Goal: Information Seeking & Learning: Learn about a topic

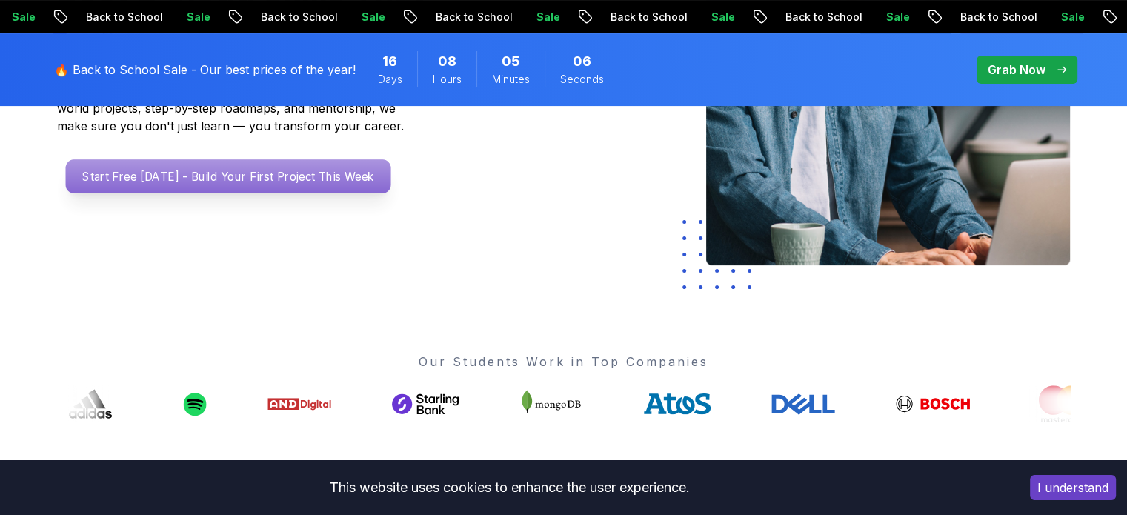
click at [275, 176] on p "Start Free [DATE] - Build Your First Project This Week" at bounding box center [227, 176] width 325 height 34
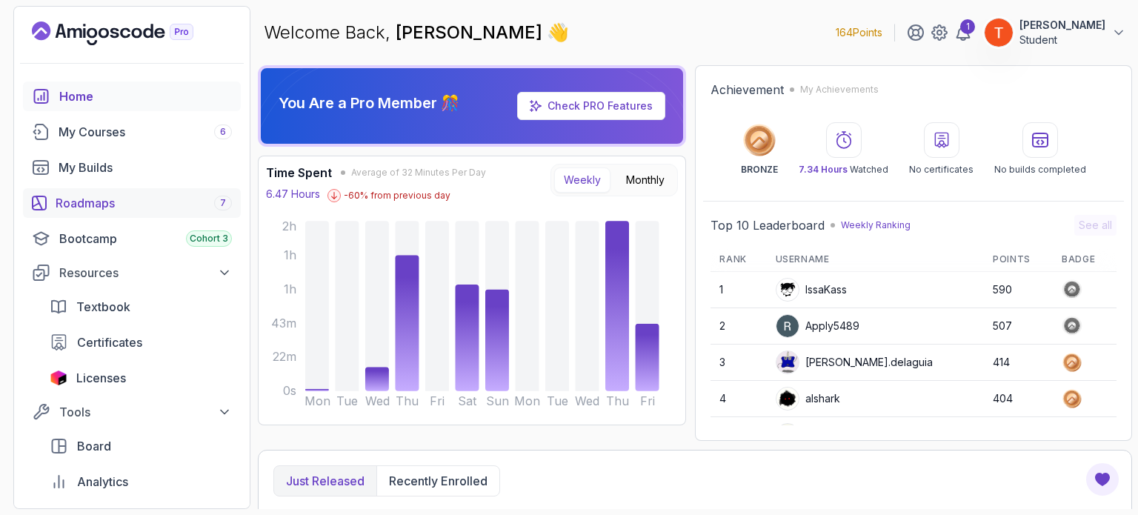
click at [119, 195] on div "Roadmaps 7" at bounding box center [144, 203] width 176 height 18
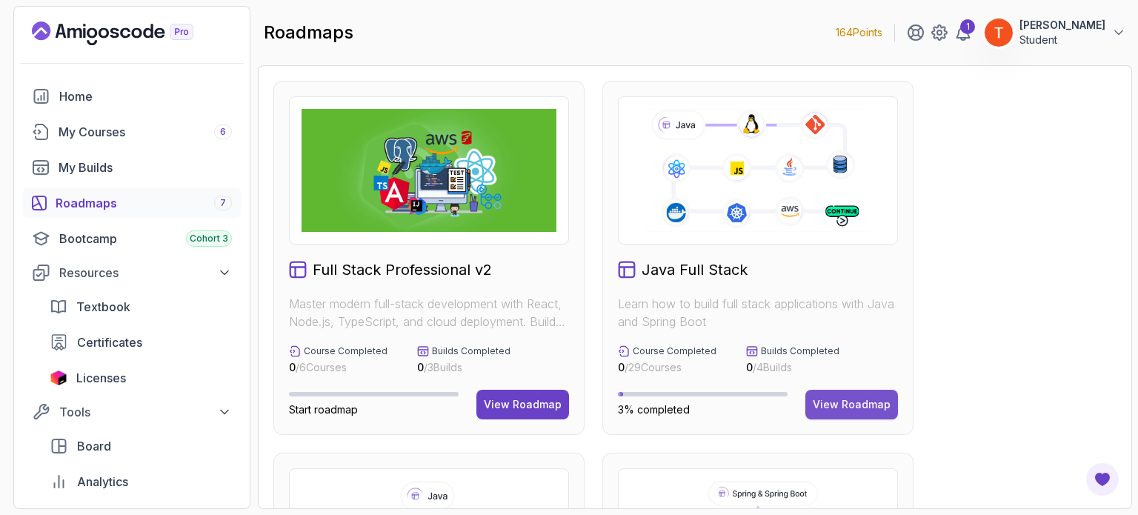
click at [853, 411] on div "View Roadmap" at bounding box center [852, 404] width 78 height 15
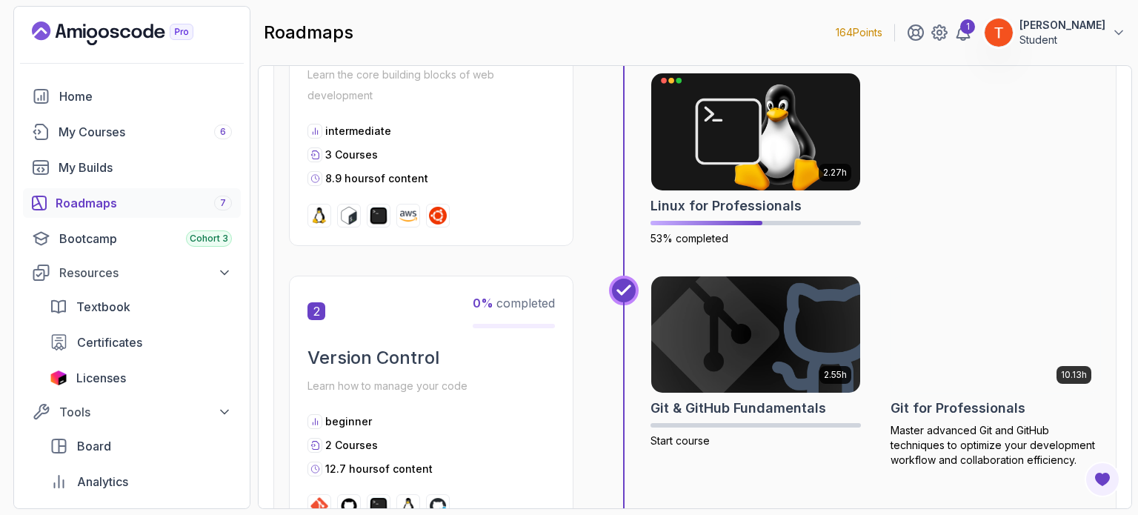
scroll to position [520, 0]
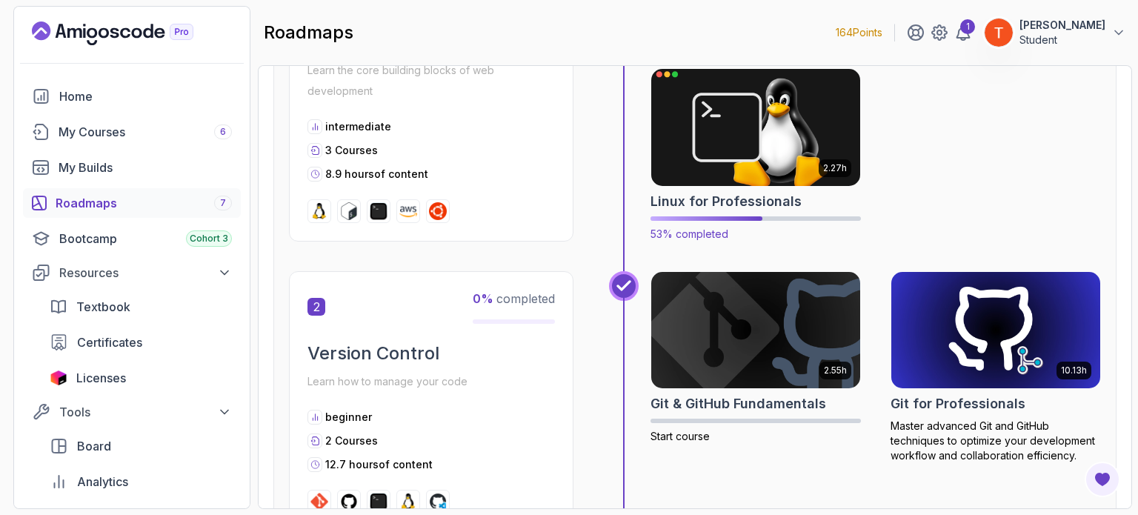
click at [678, 118] on img at bounding box center [755, 127] width 219 height 123
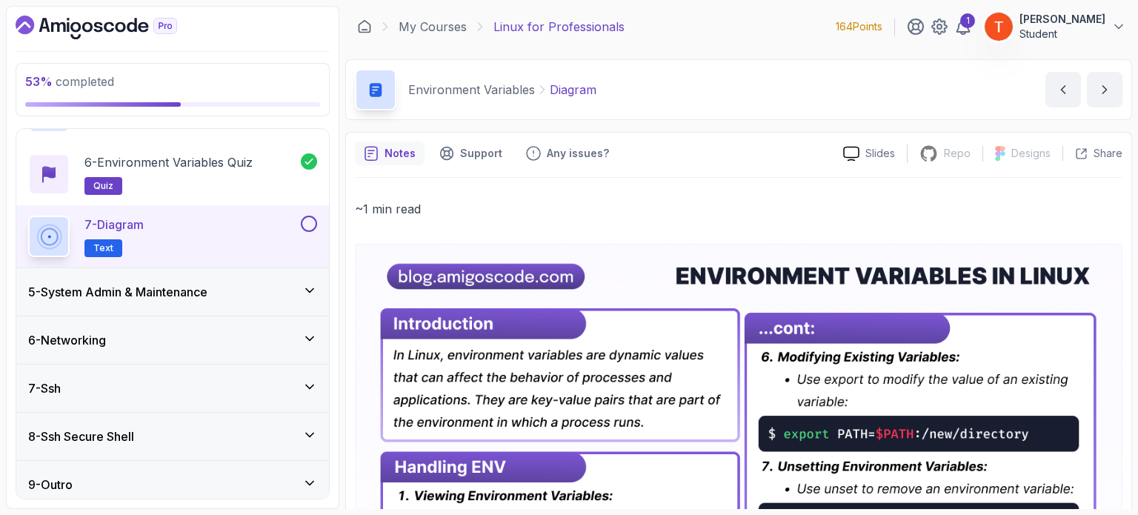
scroll to position [496, 0]
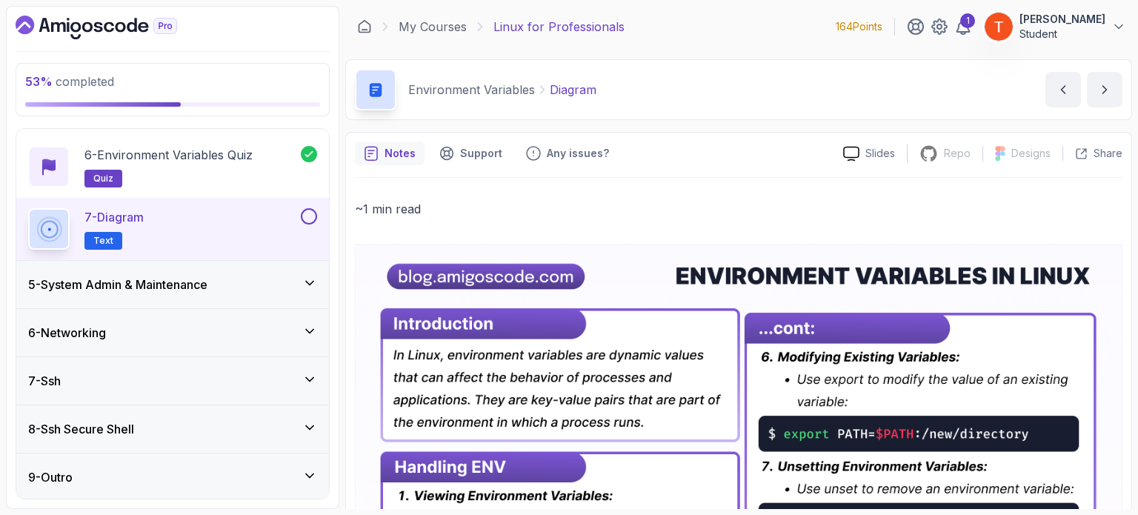
click at [185, 378] on div "7 - Ssh" at bounding box center [172, 381] width 289 height 18
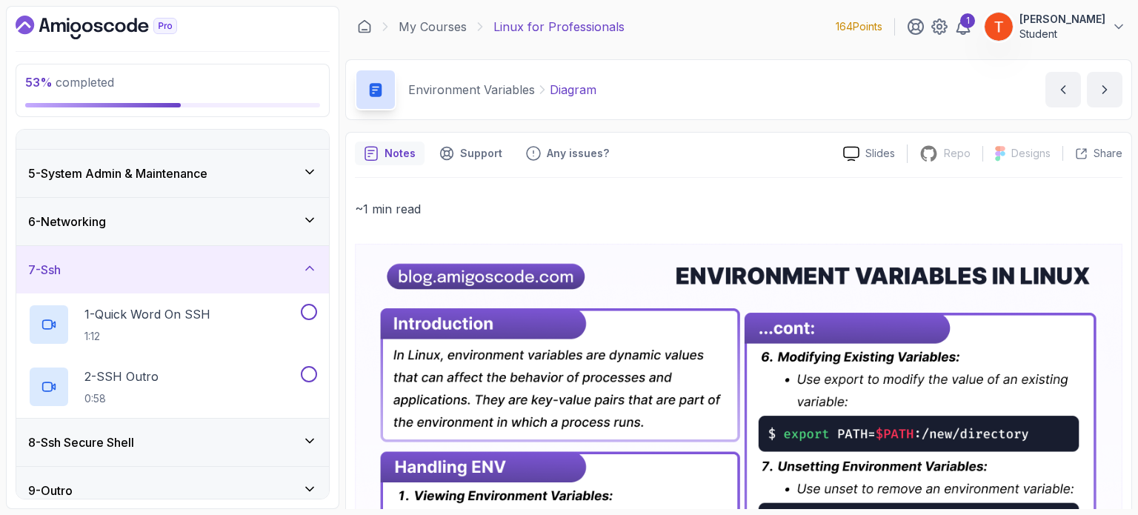
scroll to position [176, 0]
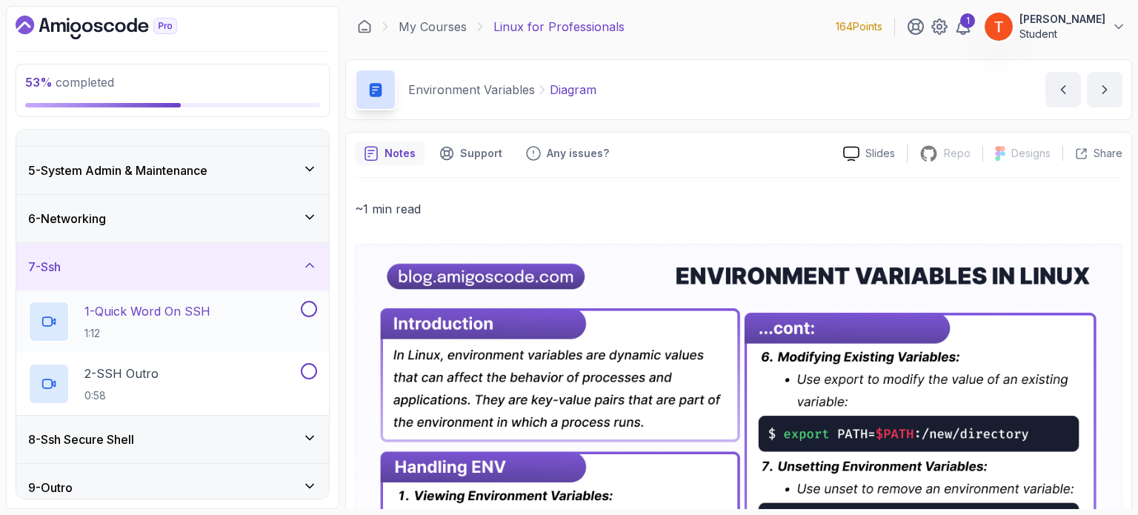
click at [165, 310] on p "1 - Quick Word On SSH" at bounding box center [147, 311] width 126 height 18
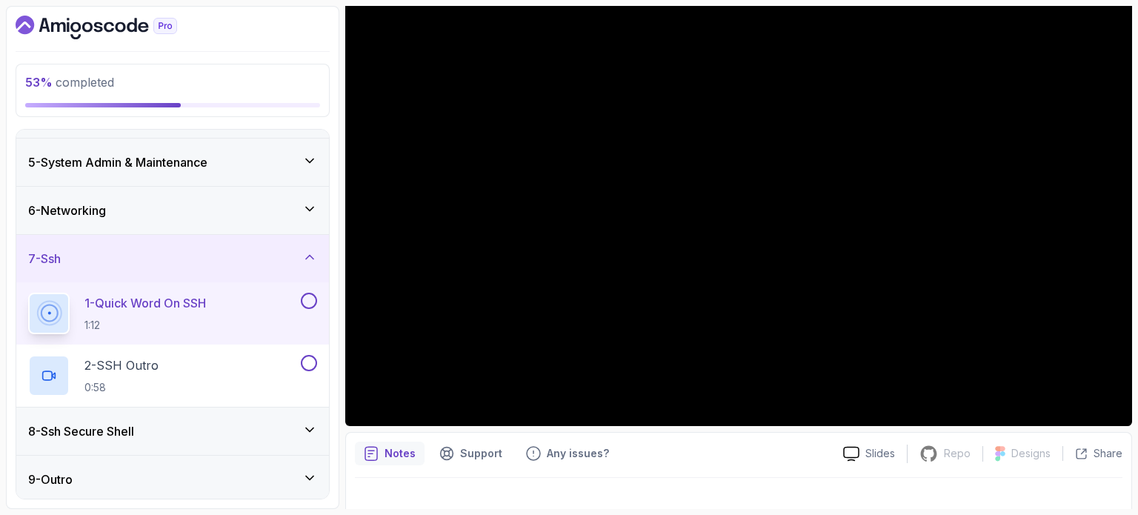
scroll to position [185, 0]
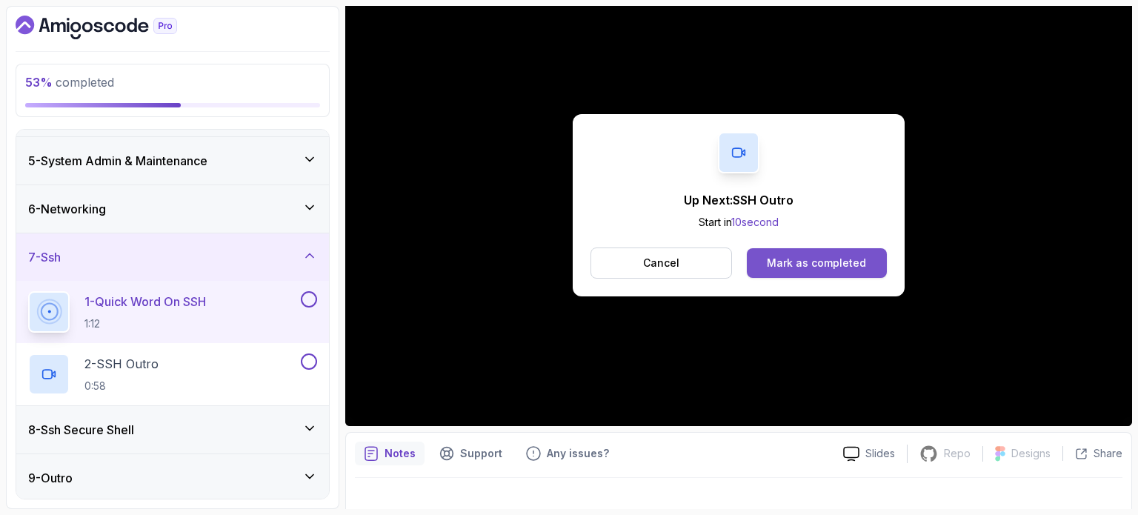
click at [814, 260] on div "Mark as completed" at bounding box center [816, 263] width 99 height 15
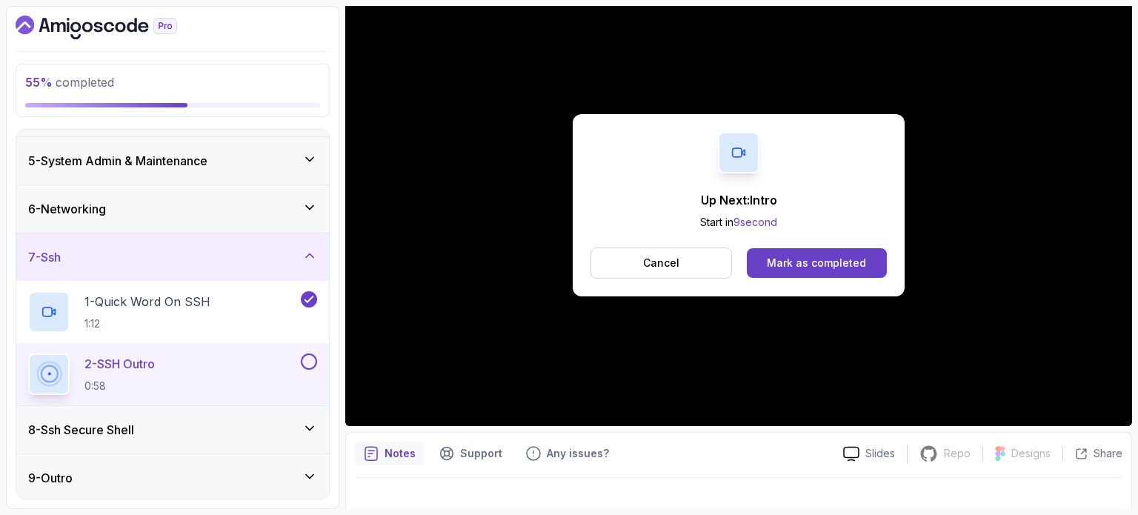
click at [184, 433] on div "8 - Ssh Secure Shell" at bounding box center [172, 430] width 289 height 18
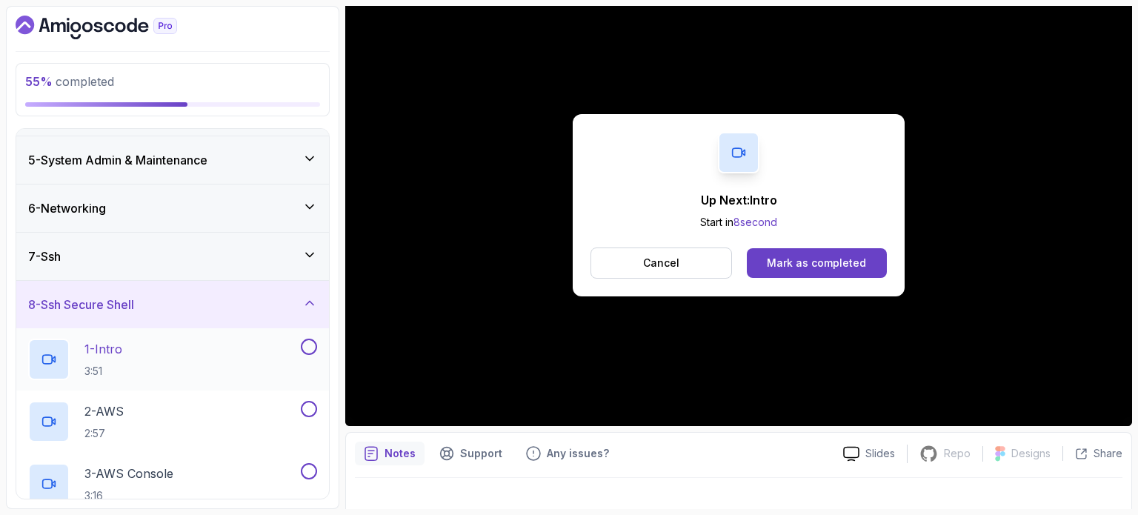
click at [216, 358] on div "1 - Intro 3:51" at bounding box center [163, 358] width 270 height 41
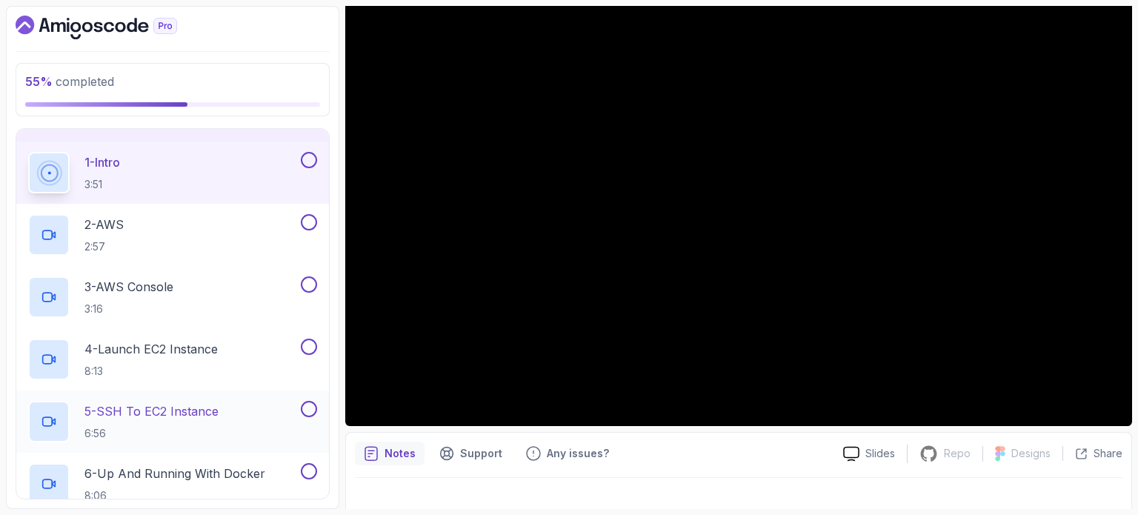
scroll to position [609, 0]
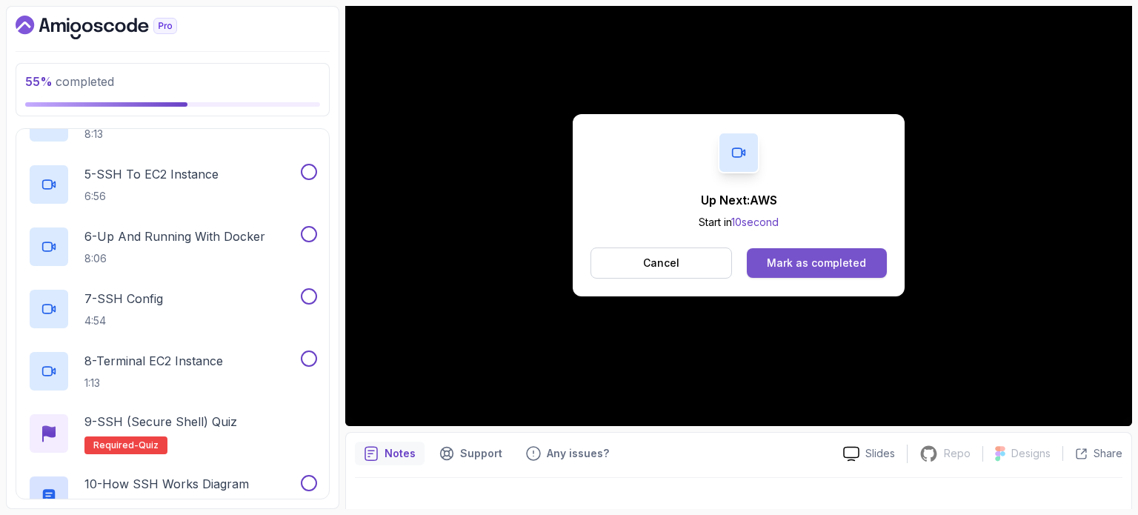
click at [835, 252] on button "Mark as completed" at bounding box center [817, 263] width 140 height 30
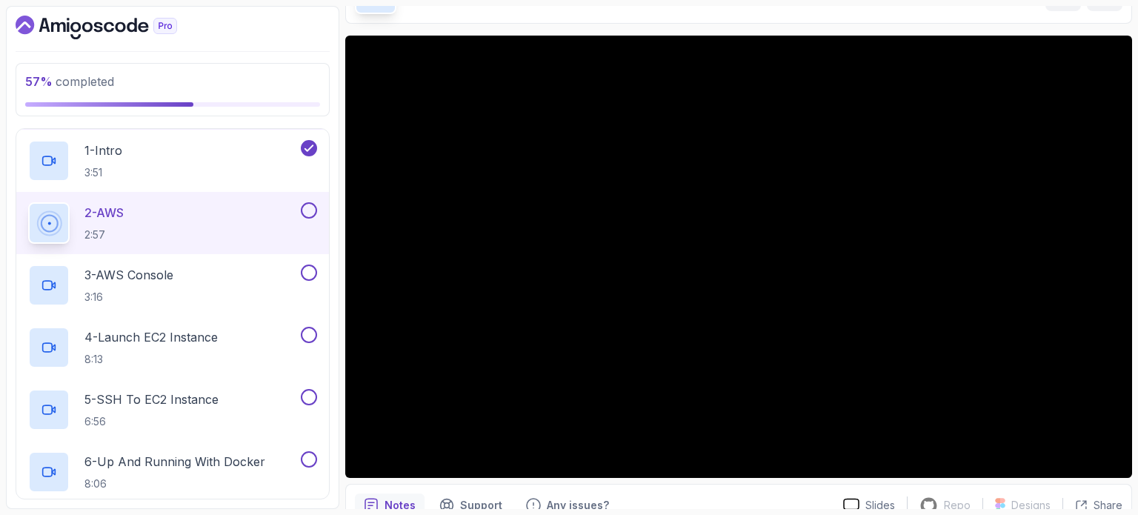
scroll to position [387, 0]
click at [116, 271] on p "3 - AWS Console" at bounding box center [128, 272] width 89 height 18
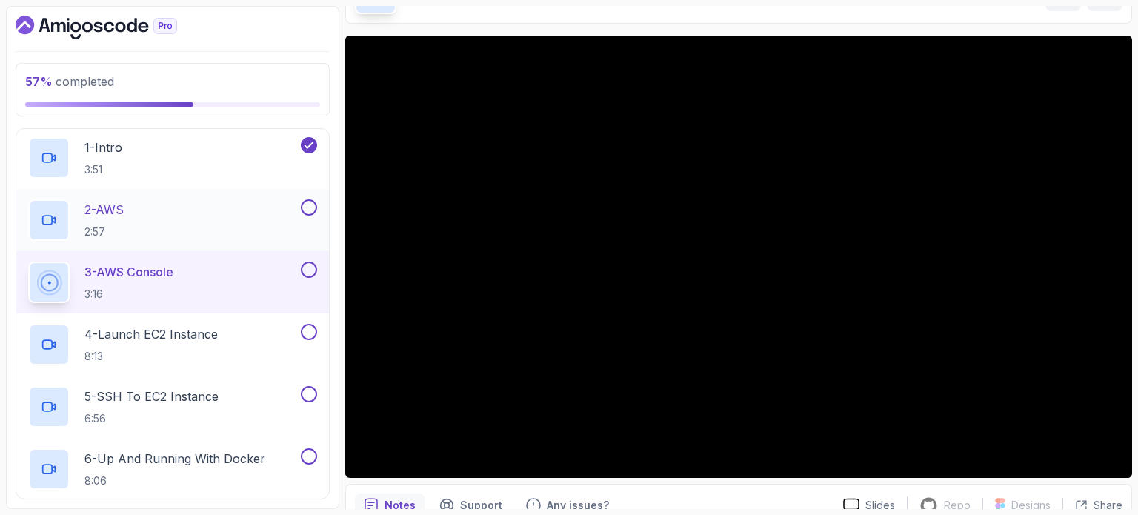
click at [254, 199] on div "2 - AWS 2:57" at bounding box center [163, 219] width 270 height 41
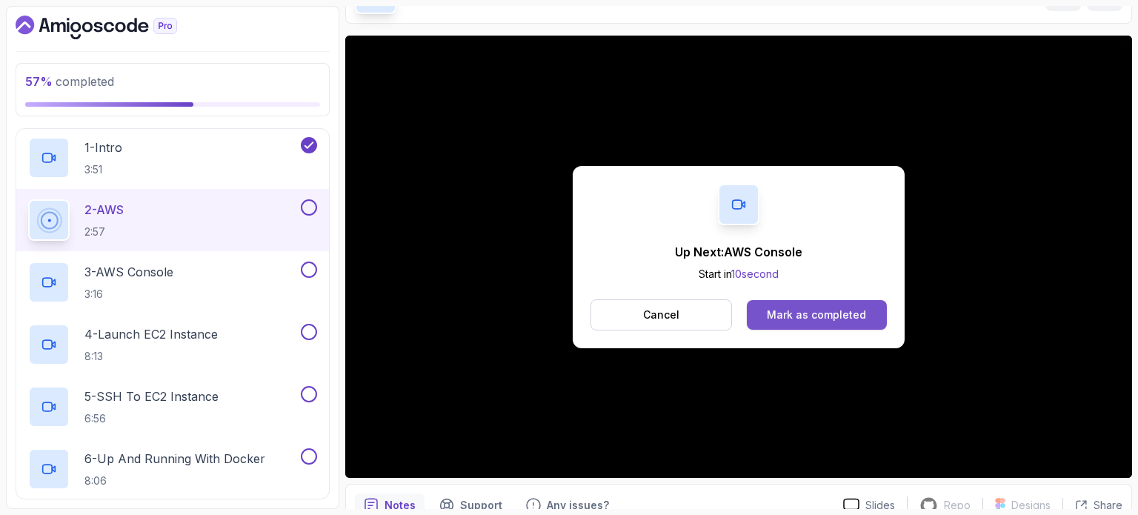
click at [802, 311] on div "Mark as completed" at bounding box center [816, 314] width 99 height 15
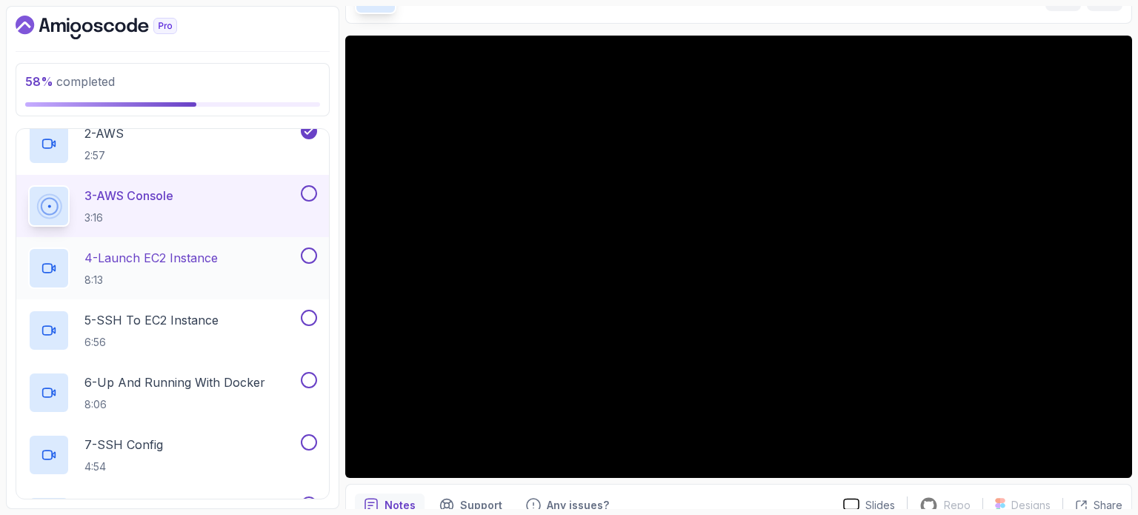
scroll to position [387, 0]
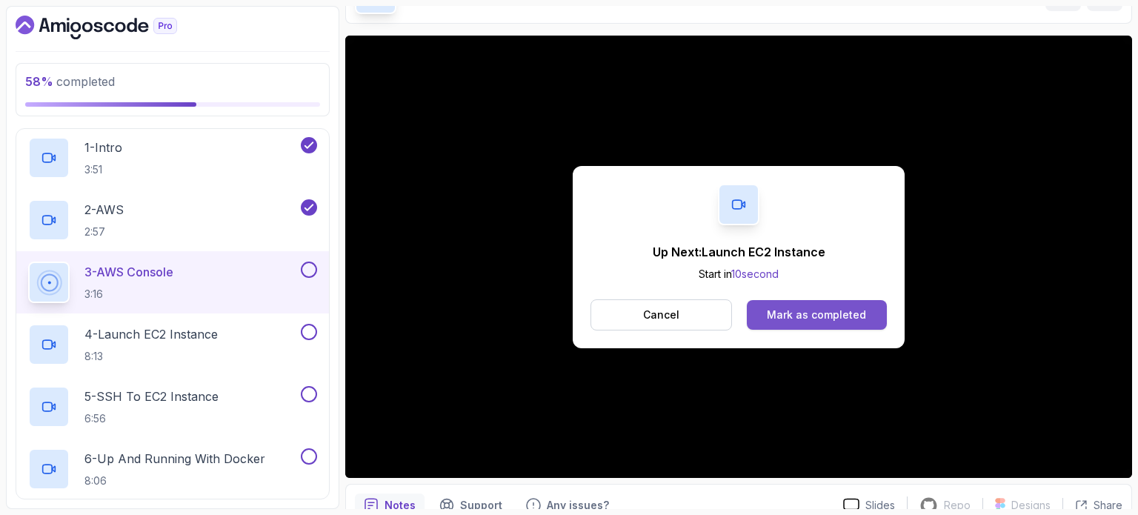
click at [784, 319] on div "Mark as completed" at bounding box center [816, 314] width 99 height 15
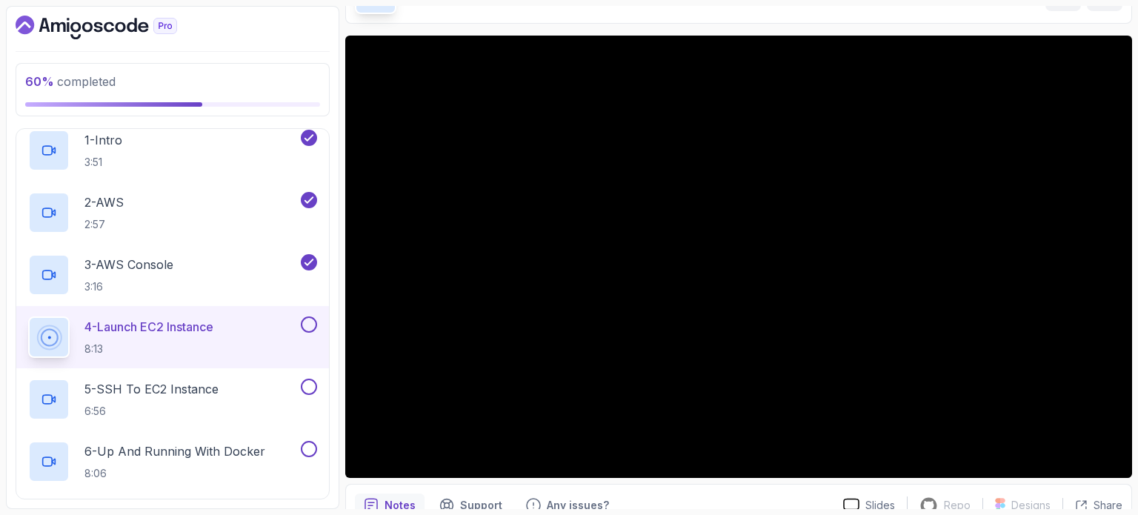
scroll to position [387, 0]
